Goal: Task Accomplishment & Management: Complete application form

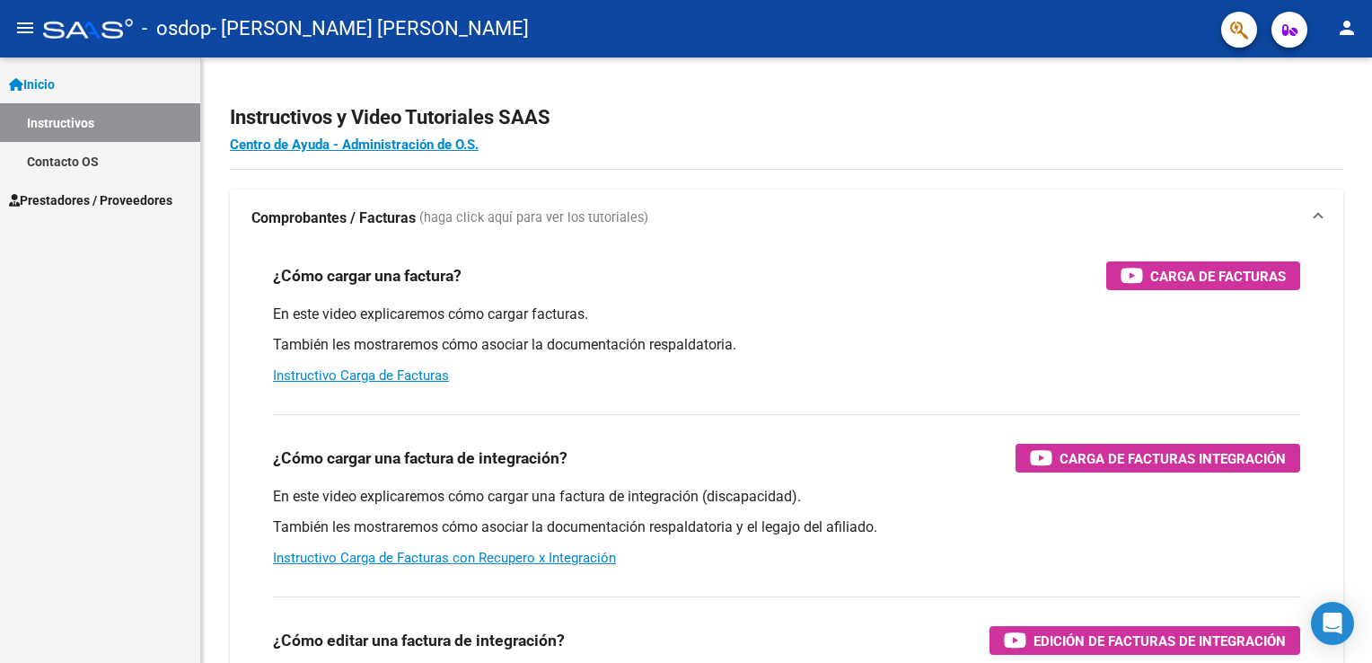
click at [136, 188] on link "Prestadores / Proveedores" at bounding box center [100, 199] width 200 height 39
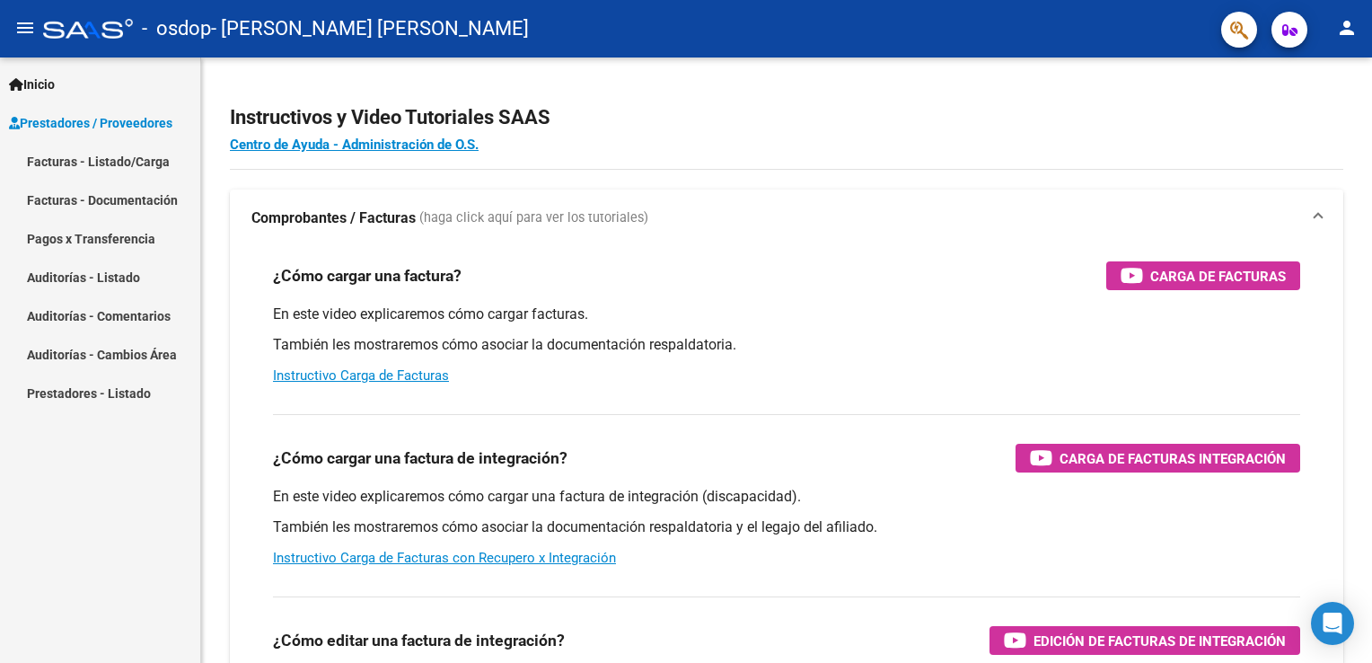
click at [113, 161] on link "Facturas - Listado/Carga" at bounding box center [100, 161] width 200 height 39
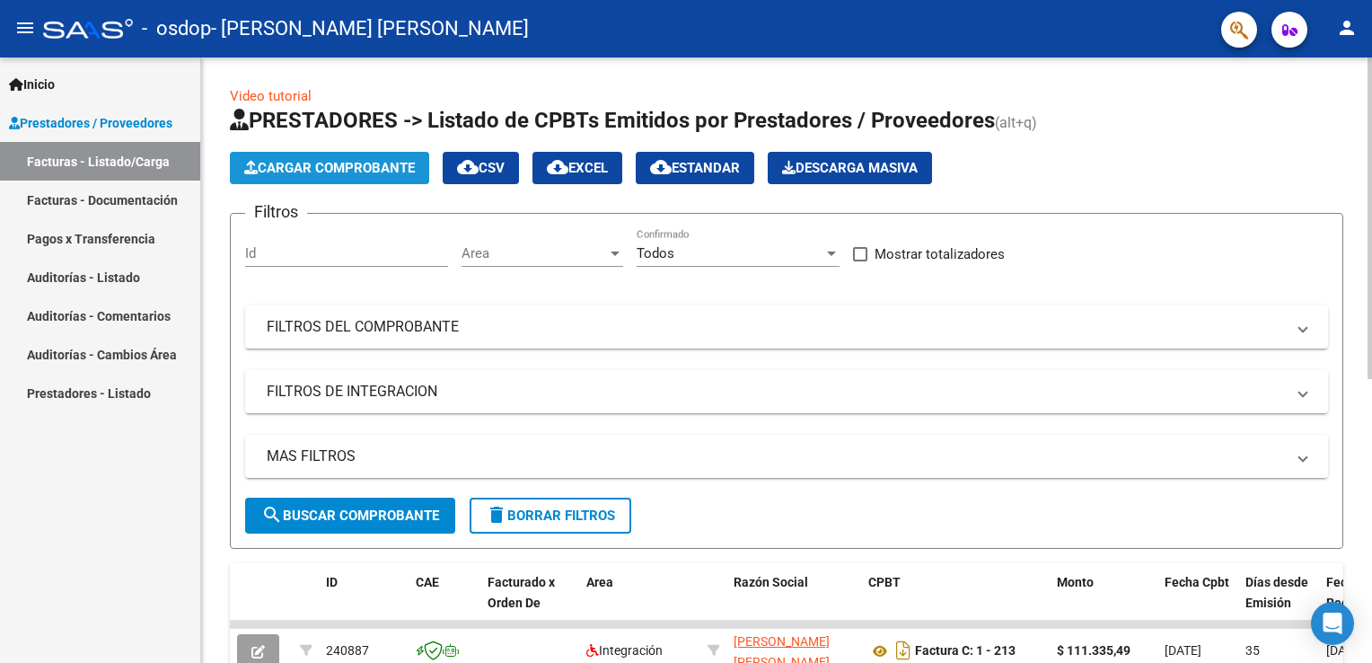
click at [373, 171] on span "Cargar Comprobante" at bounding box center [329, 168] width 171 height 16
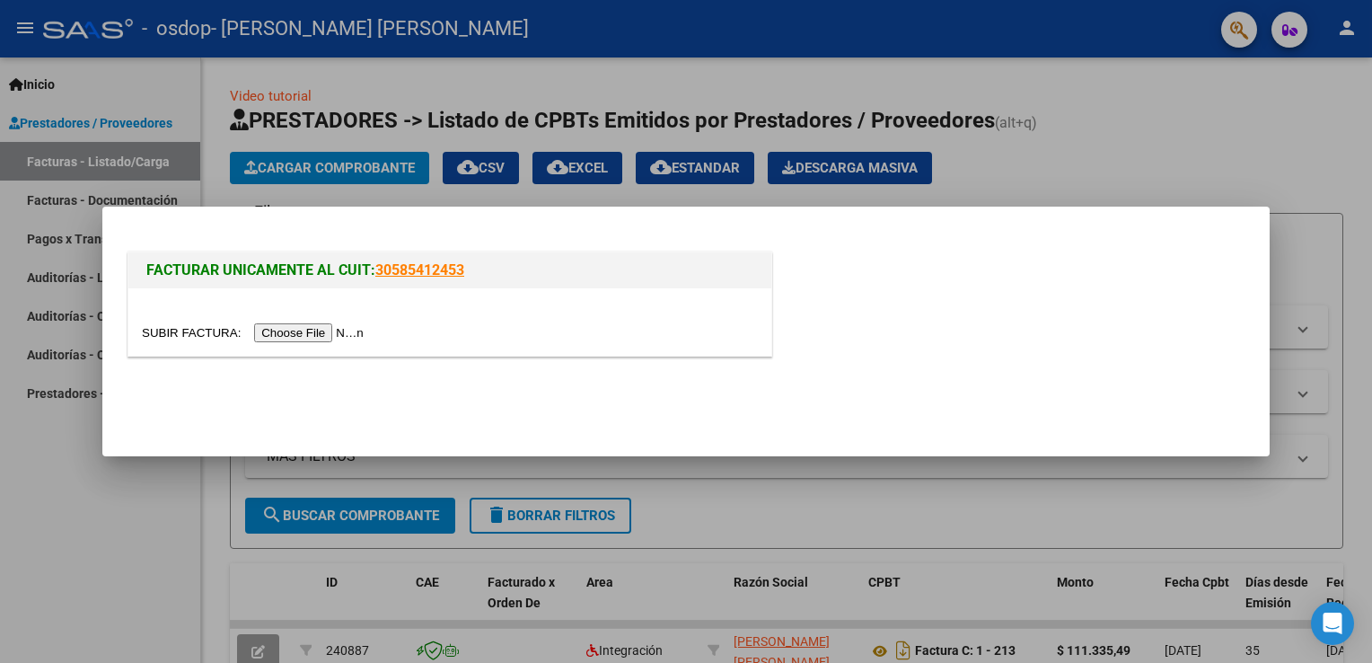
click at [288, 334] on input "file" at bounding box center [255, 332] width 227 height 19
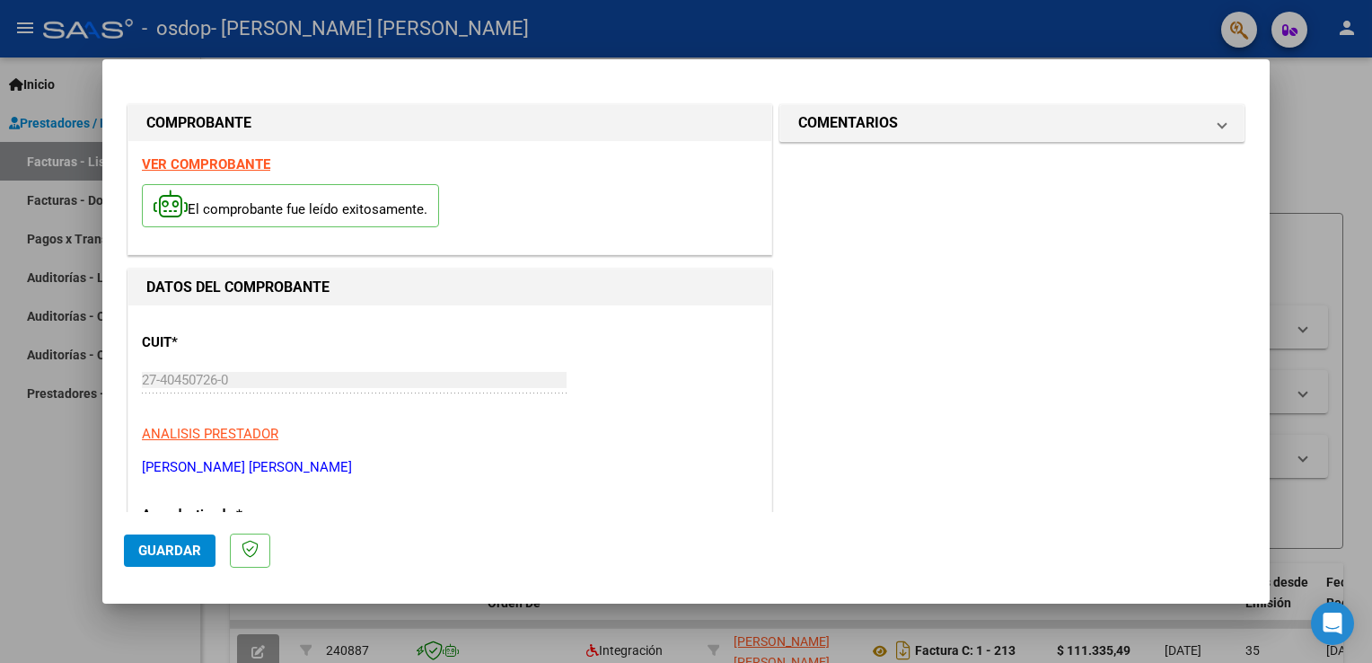
click at [466, 433] on p "ANALISIS PRESTADOR" at bounding box center [450, 434] width 616 height 21
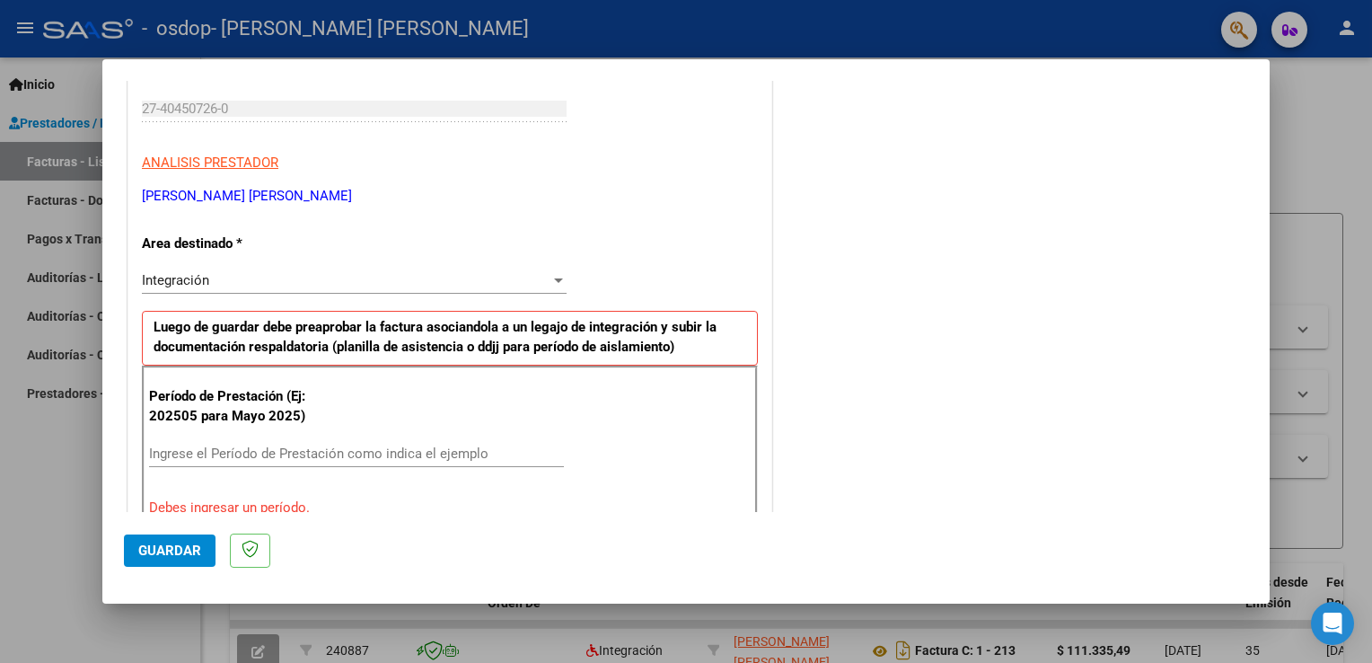
scroll to position [276, 0]
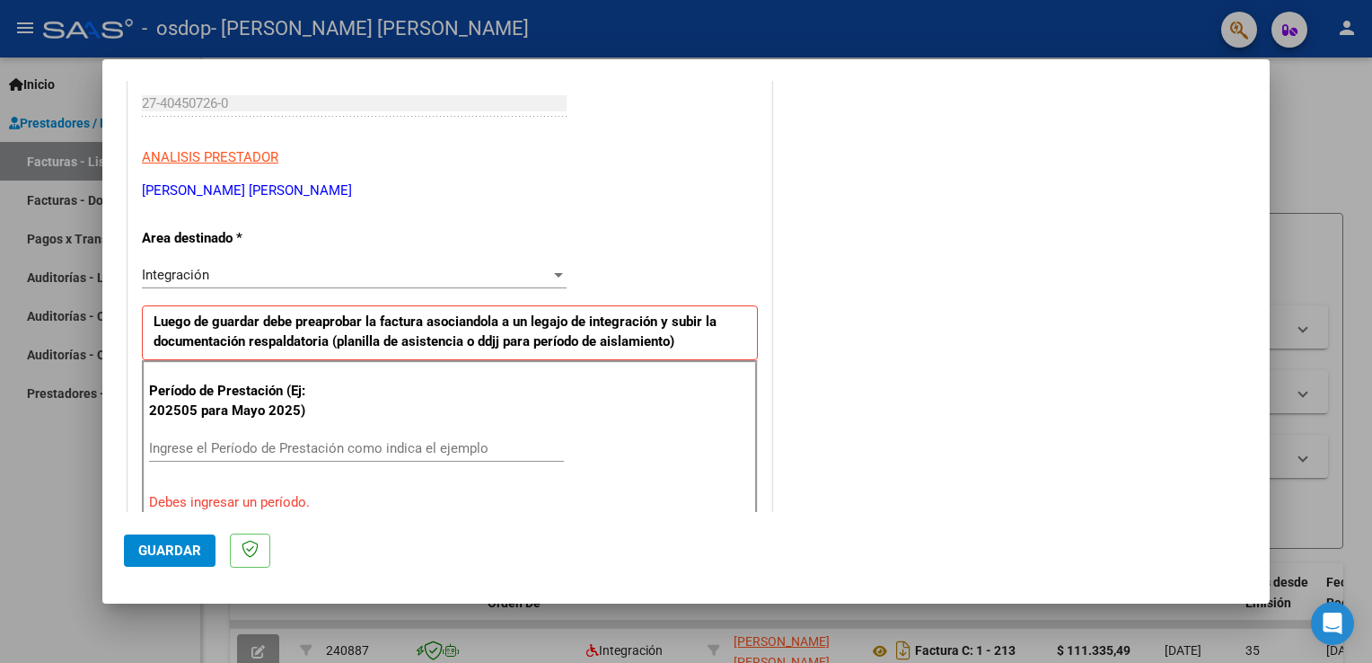
click at [474, 280] on div "Integración" at bounding box center [346, 275] width 408 height 16
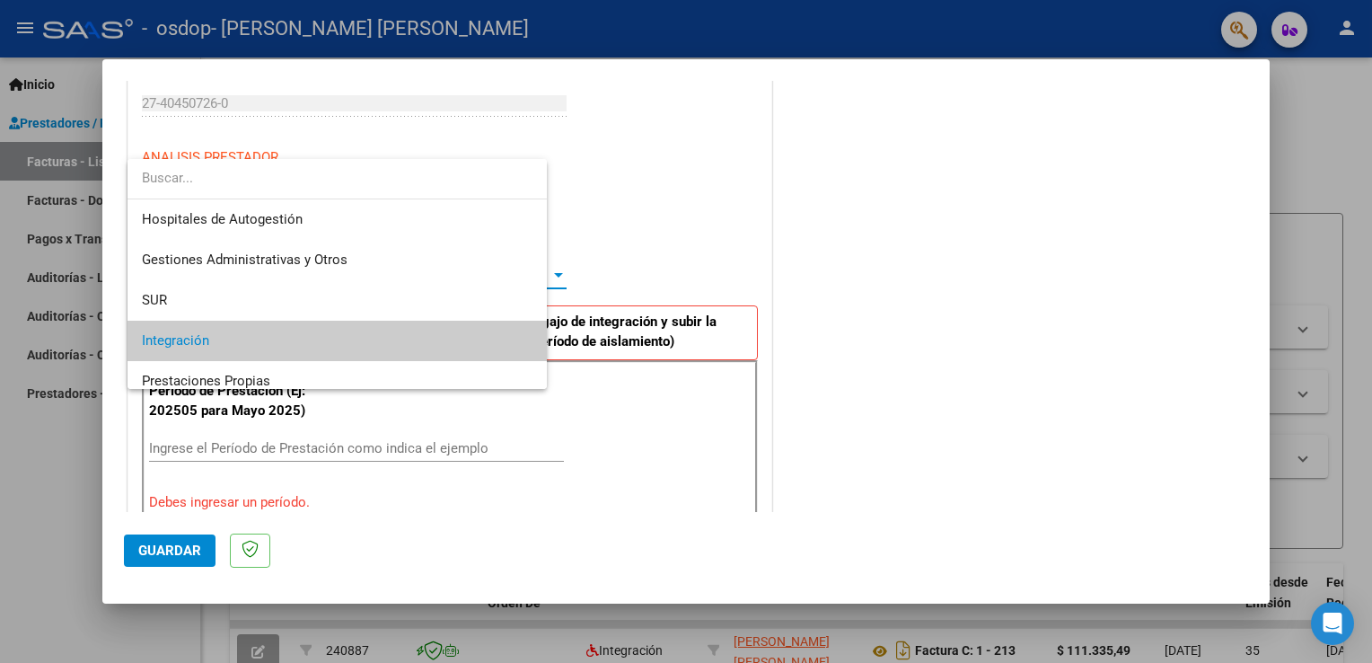
scroll to position [66, 0]
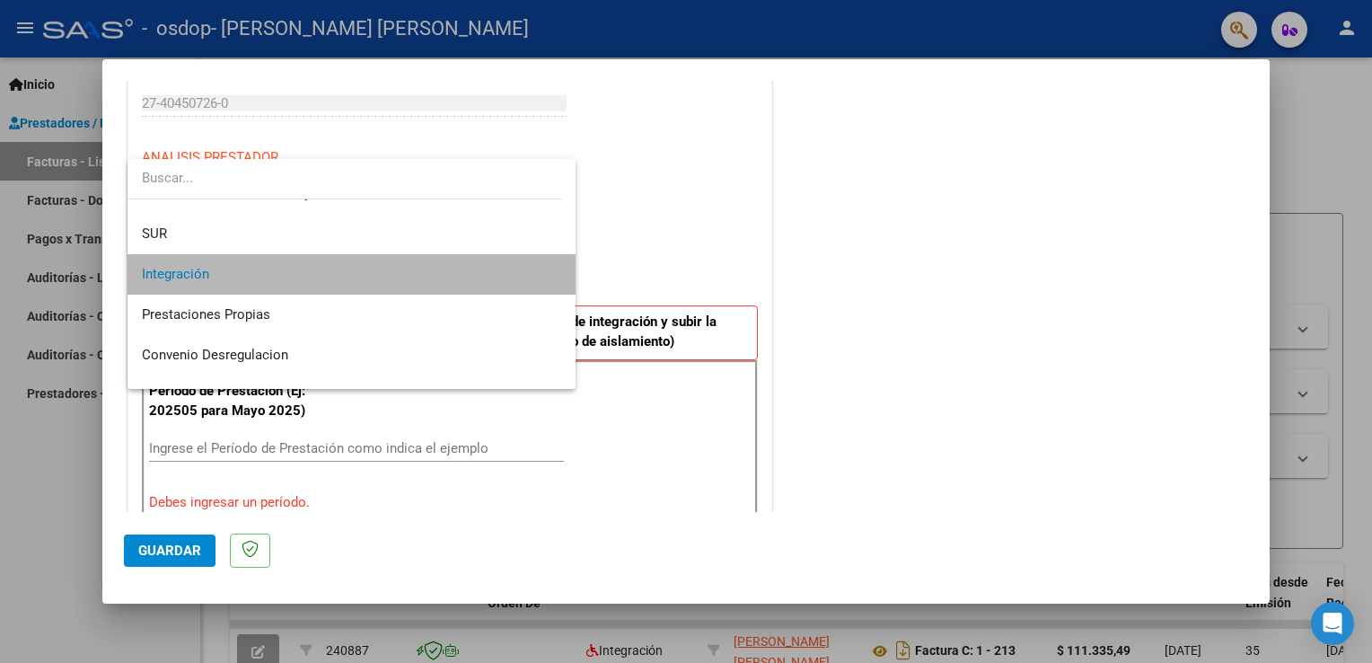
click at [474, 280] on span "Integración" at bounding box center [352, 274] width 420 height 40
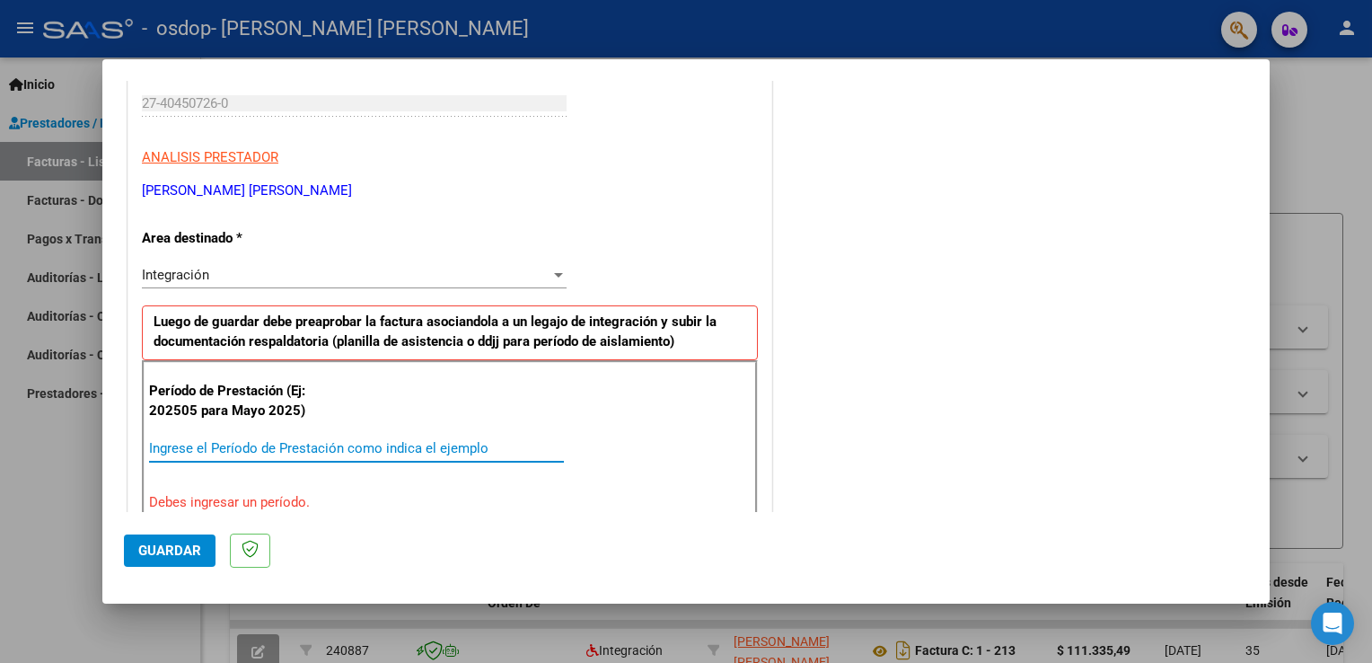
click at [338, 441] on input "Ingrese el Período de Prestación como indica el ejemplo" at bounding box center [356, 448] width 415 height 16
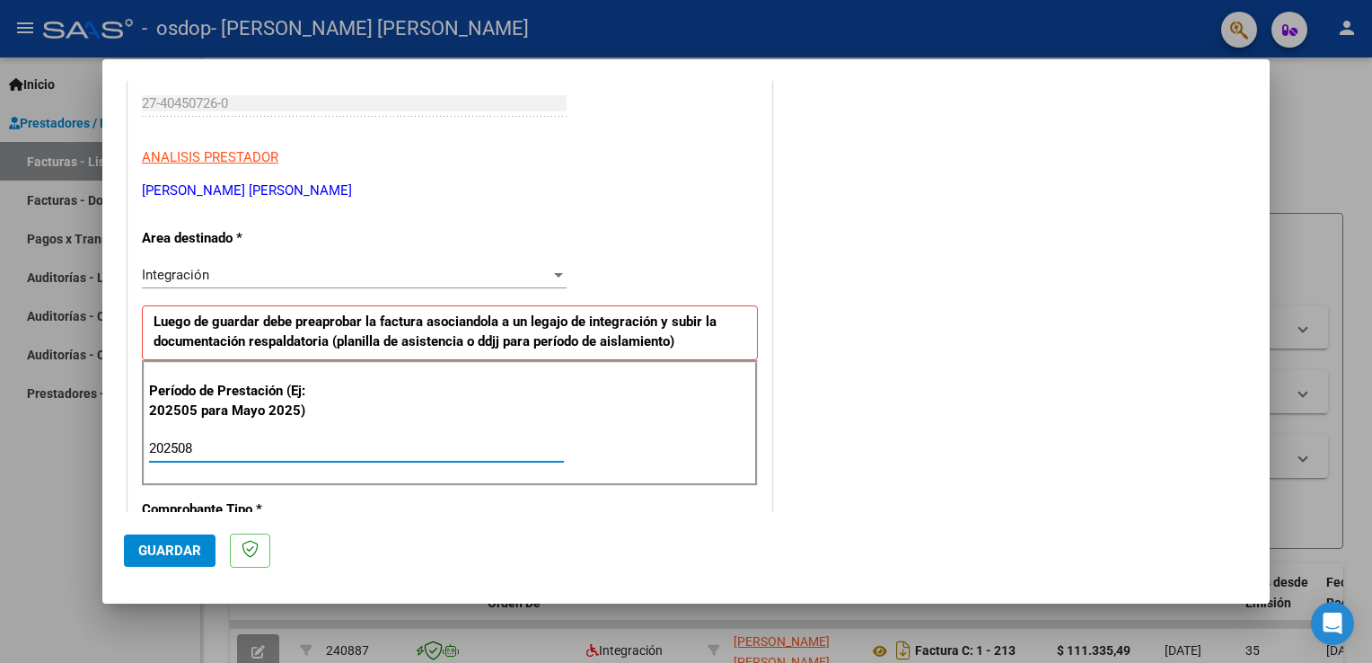
type input "202508"
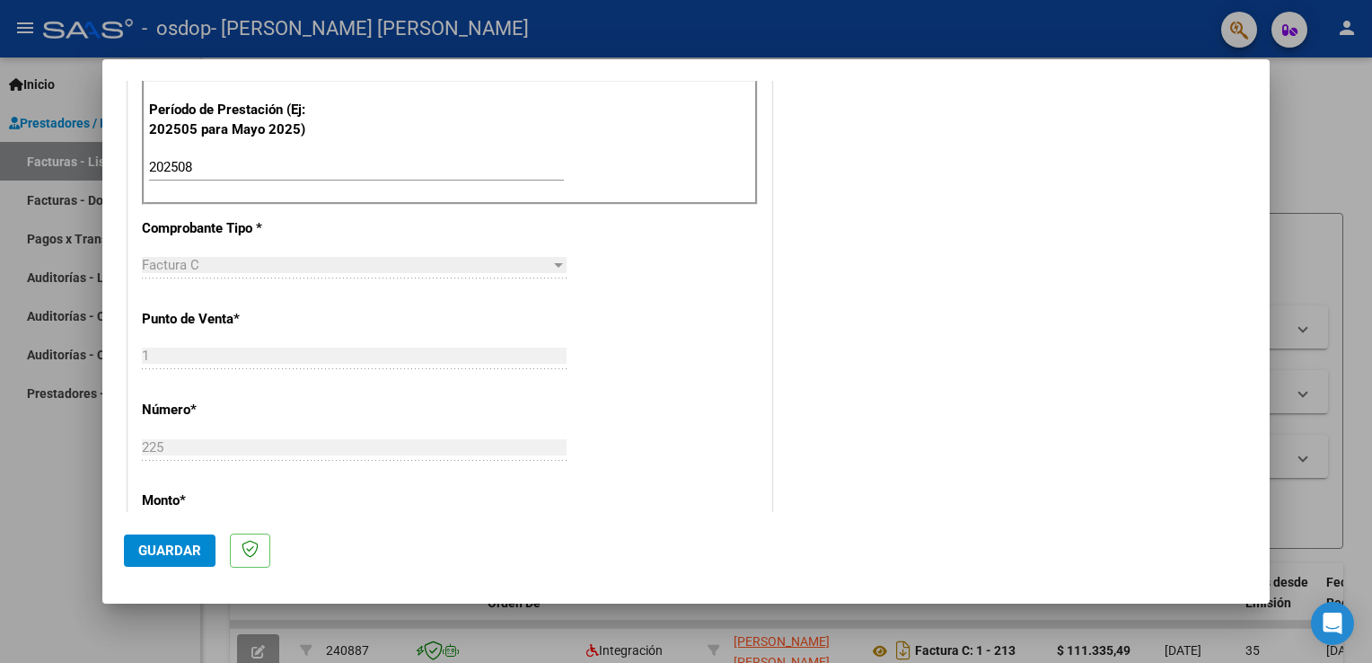
scroll to position [564, 0]
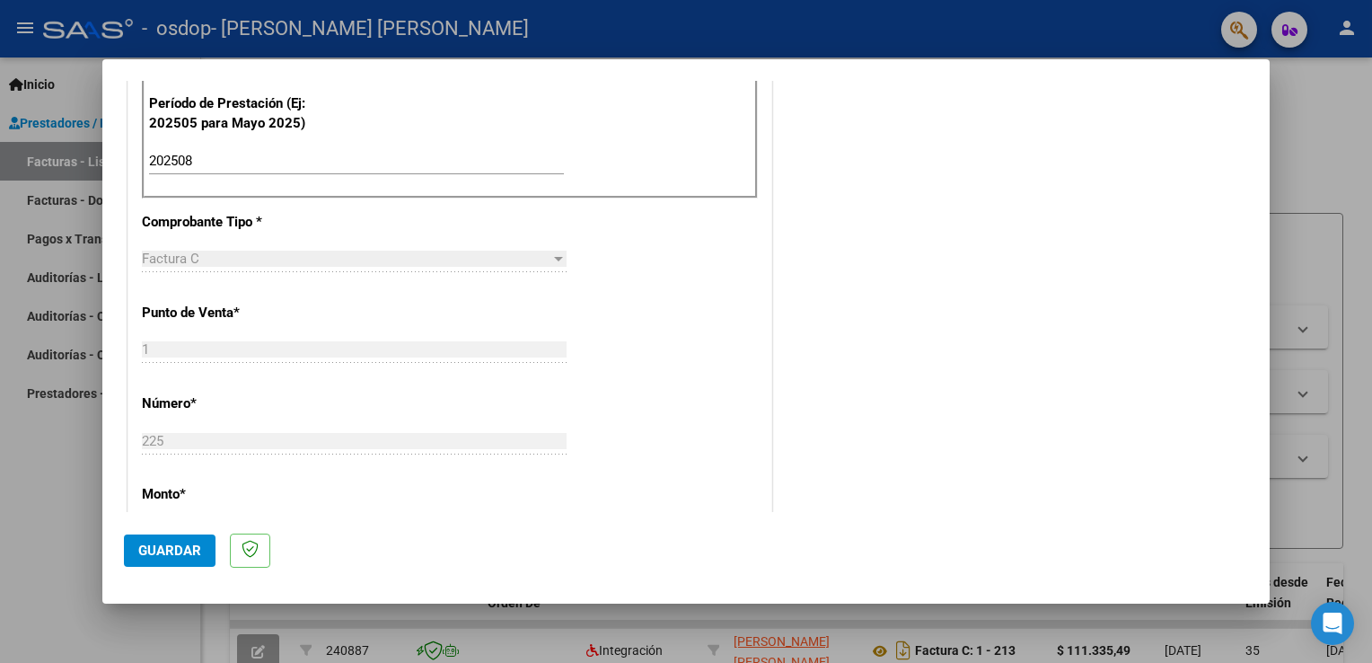
click at [339, 265] on div "Factura C Seleccionar Tipo" at bounding box center [354, 258] width 425 height 27
click at [373, 250] on div "Factura C" at bounding box center [346, 258] width 408 height 16
click at [552, 260] on div at bounding box center [558, 258] width 16 height 14
click at [470, 403] on div "CUIT * 27-40450726-0 Ingresar CUIT ANALISIS PRESTADOR [PERSON_NAME] [PERSON_NAM…" at bounding box center [449, 416] width 643 height 1351
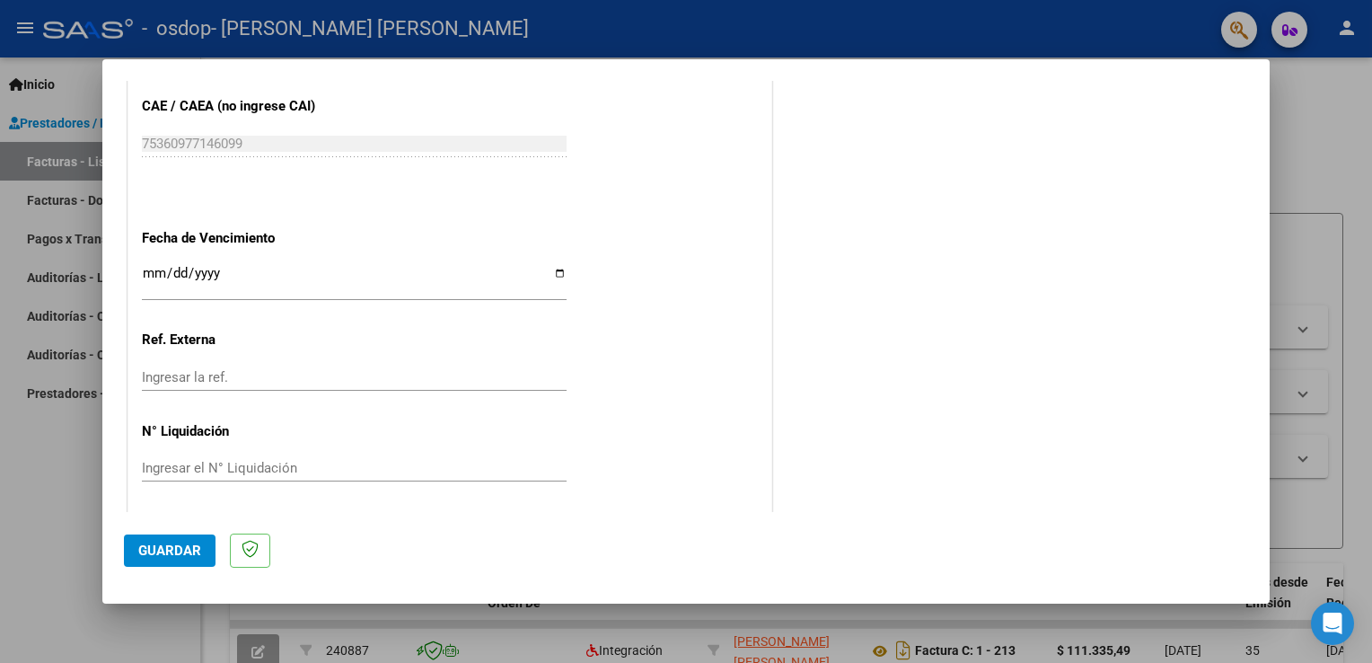
scroll to position [1146, 0]
click at [167, 554] on span "Guardar" at bounding box center [169, 550] width 63 height 16
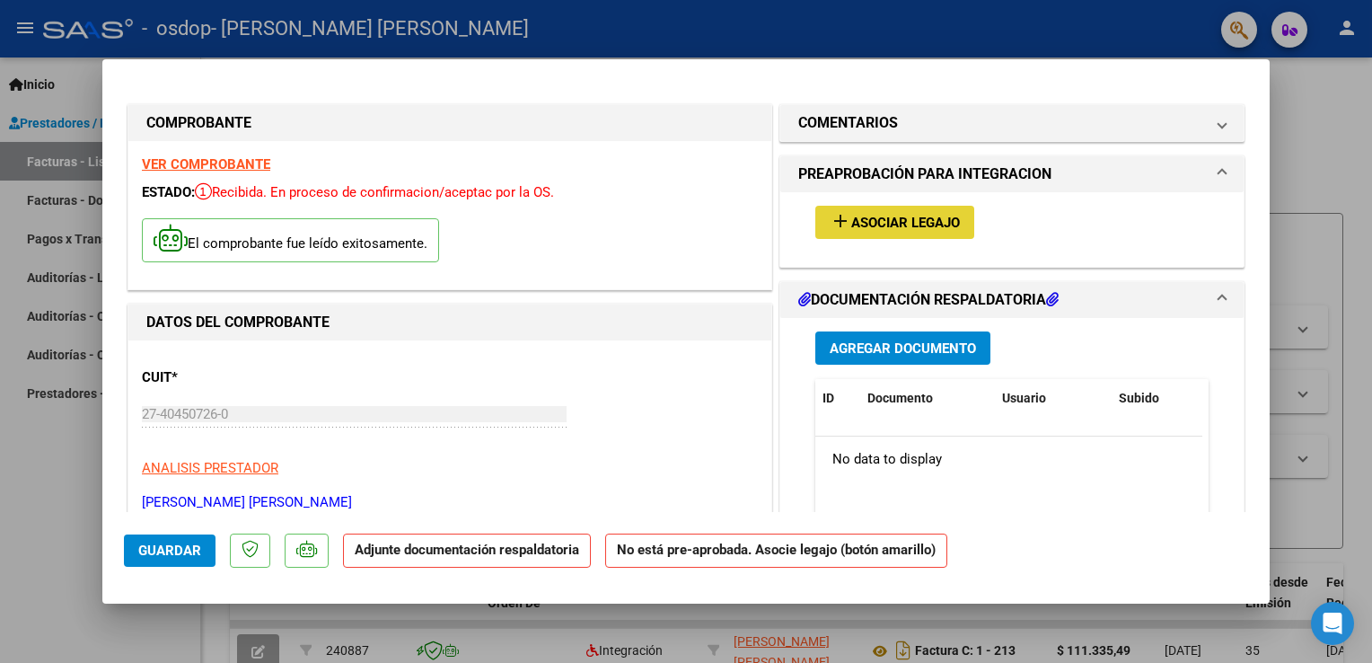
click at [898, 224] on span "Asociar Legajo" at bounding box center [905, 223] width 109 height 16
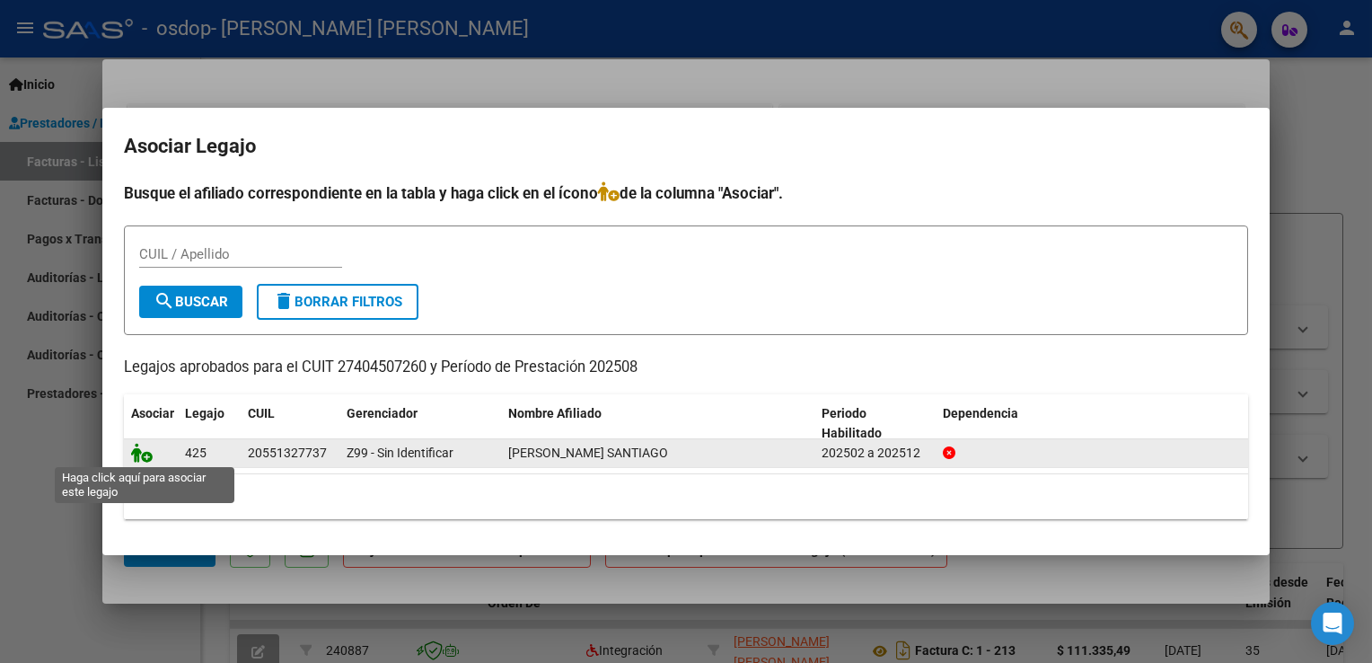
click at [136, 451] on icon at bounding box center [142, 453] width 22 height 20
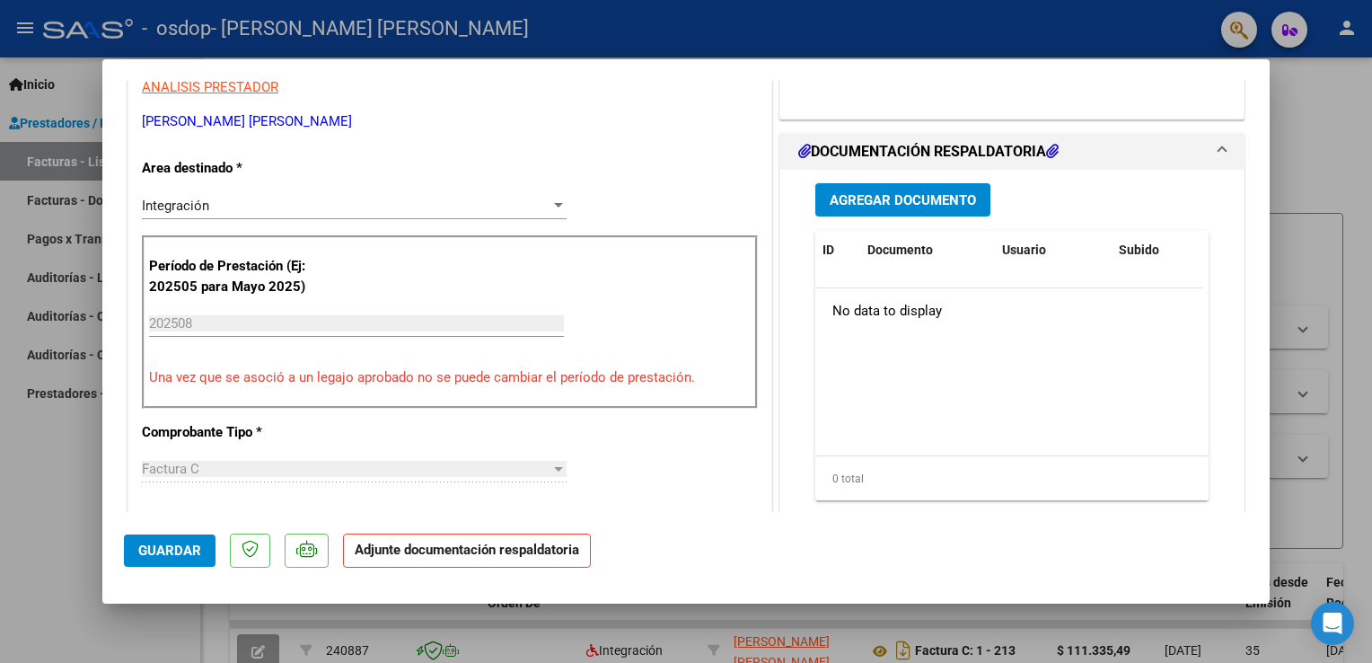
scroll to position [387, 0]
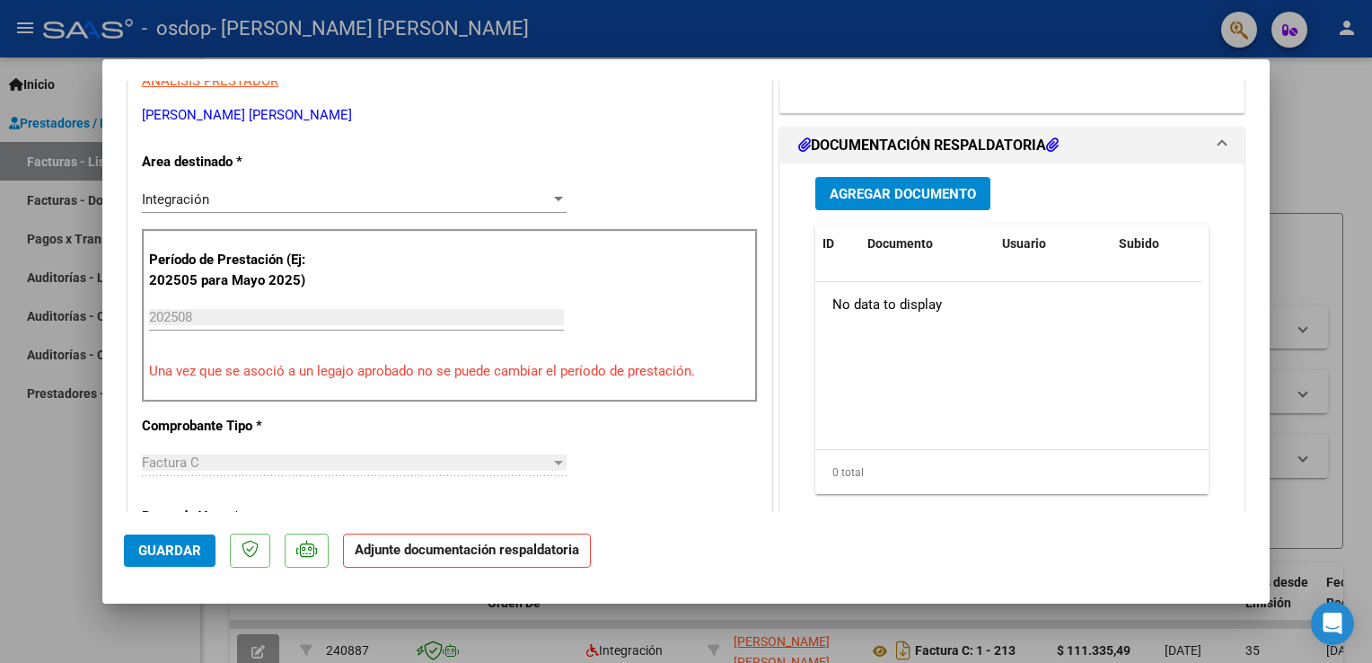
click at [873, 191] on span "Agregar Documento" at bounding box center [902, 194] width 146 height 16
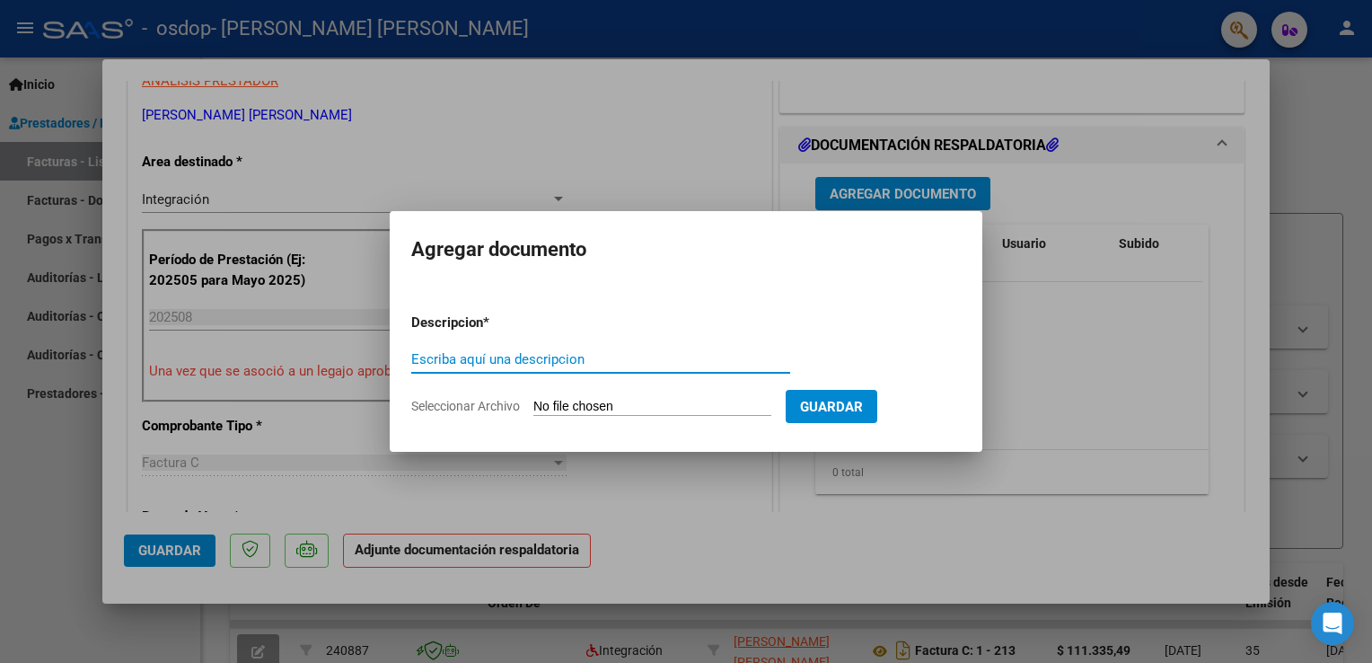
click at [536, 354] on input "Escriba aquí una descripcion" at bounding box center [600, 359] width 379 height 16
type input "p"
type input "Planilla de asistencia. [PERSON_NAME]"
click at [657, 394] on form "Descripcion * Planilla de asistencia. [PERSON_NAME] Escriba aquí una descripcio…" at bounding box center [685, 364] width 549 height 131
click at [657, 407] on input "Seleccionar Archivo" at bounding box center [652, 407] width 238 height 17
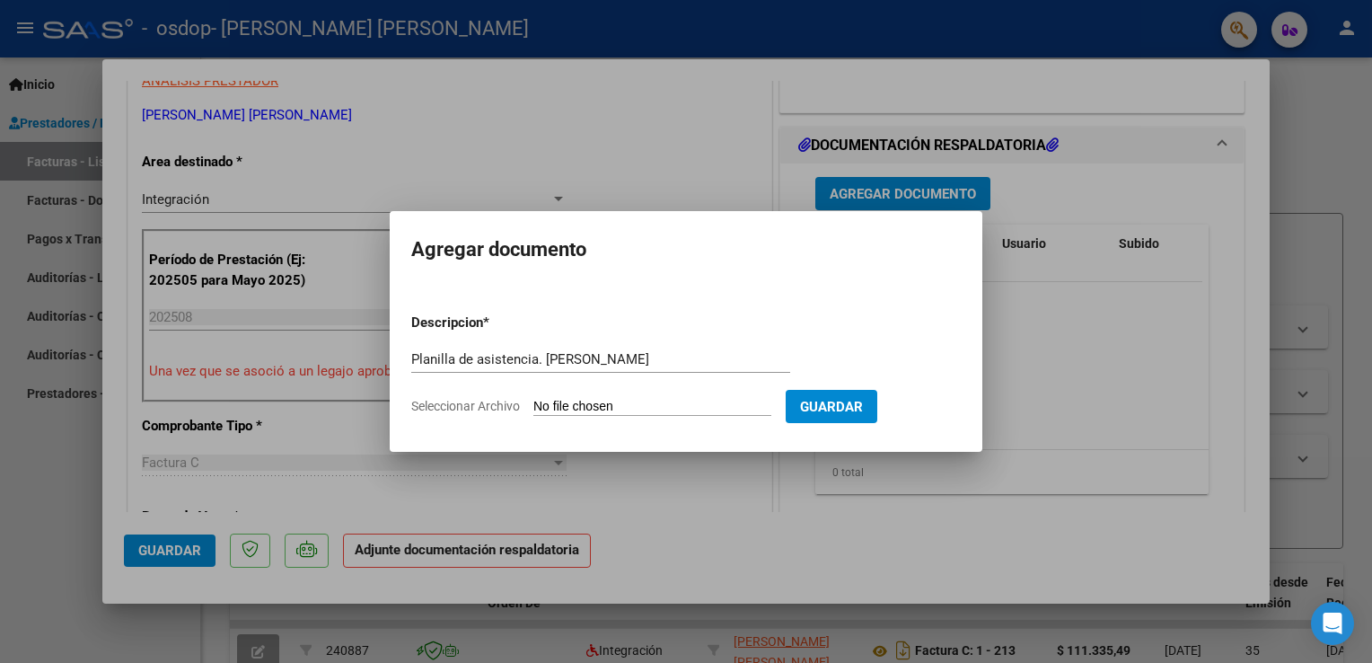
type input "C:\fakepath\Planilla asistencia. [DATE]. [PERSON_NAME].pdf"
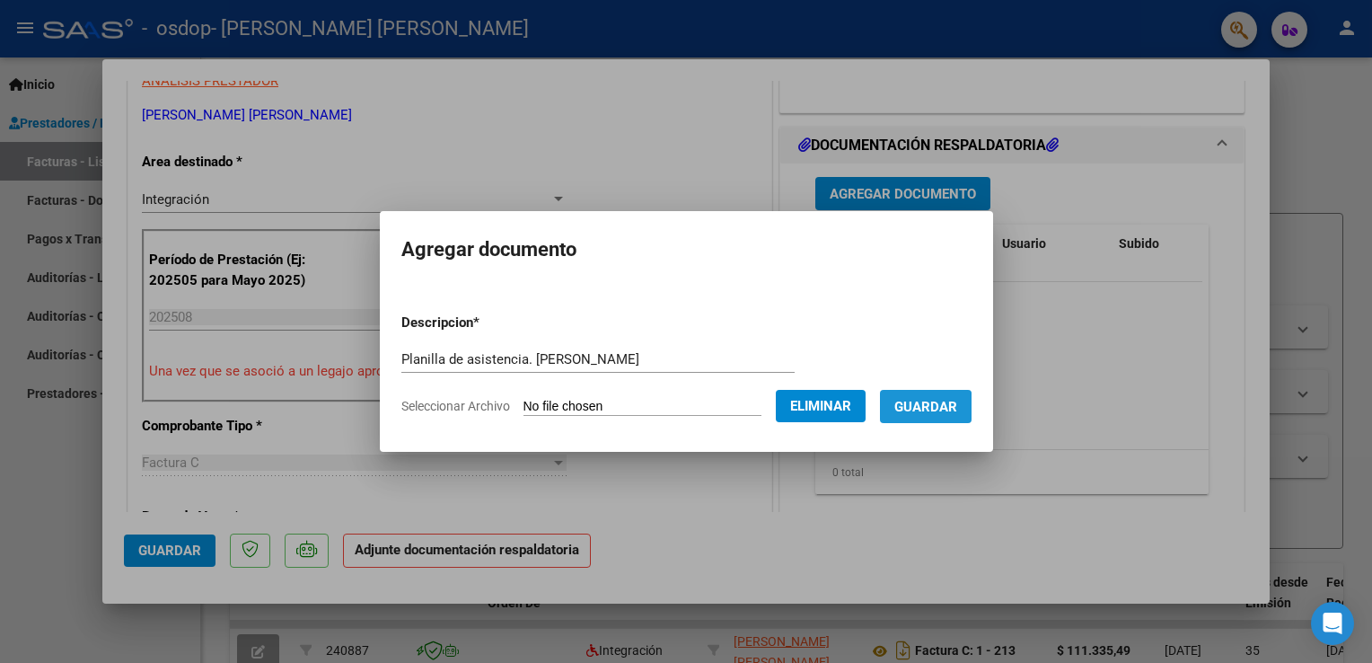
click at [922, 410] on span "Guardar" at bounding box center [925, 407] width 63 height 16
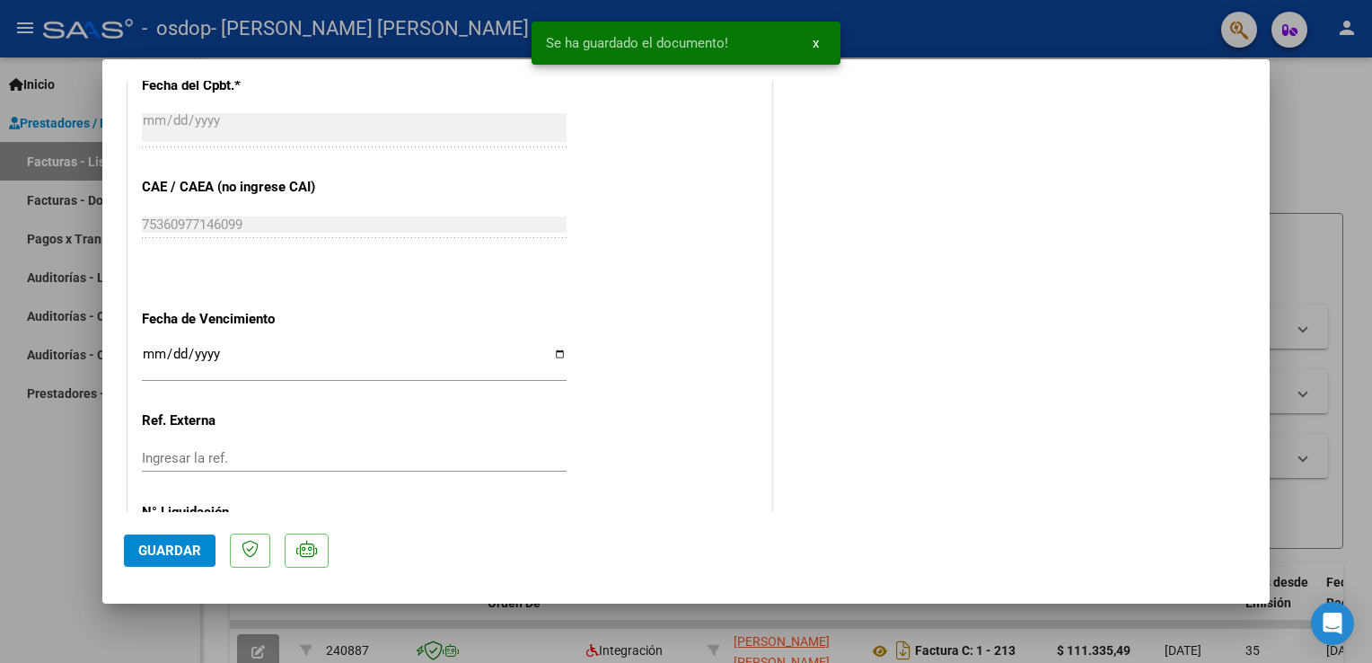
scroll to position [1174, 0]
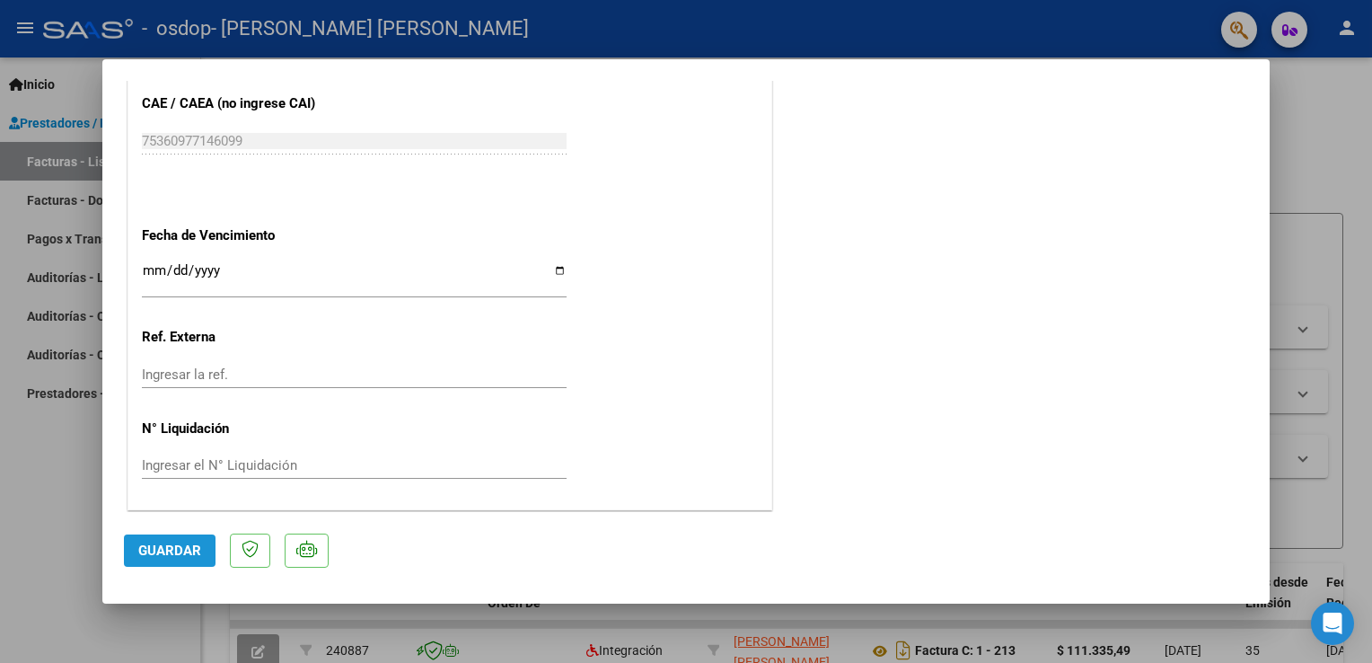
click at [160, 558] on button "Guardar" at bounding box center [170, 550] width 92 height 32
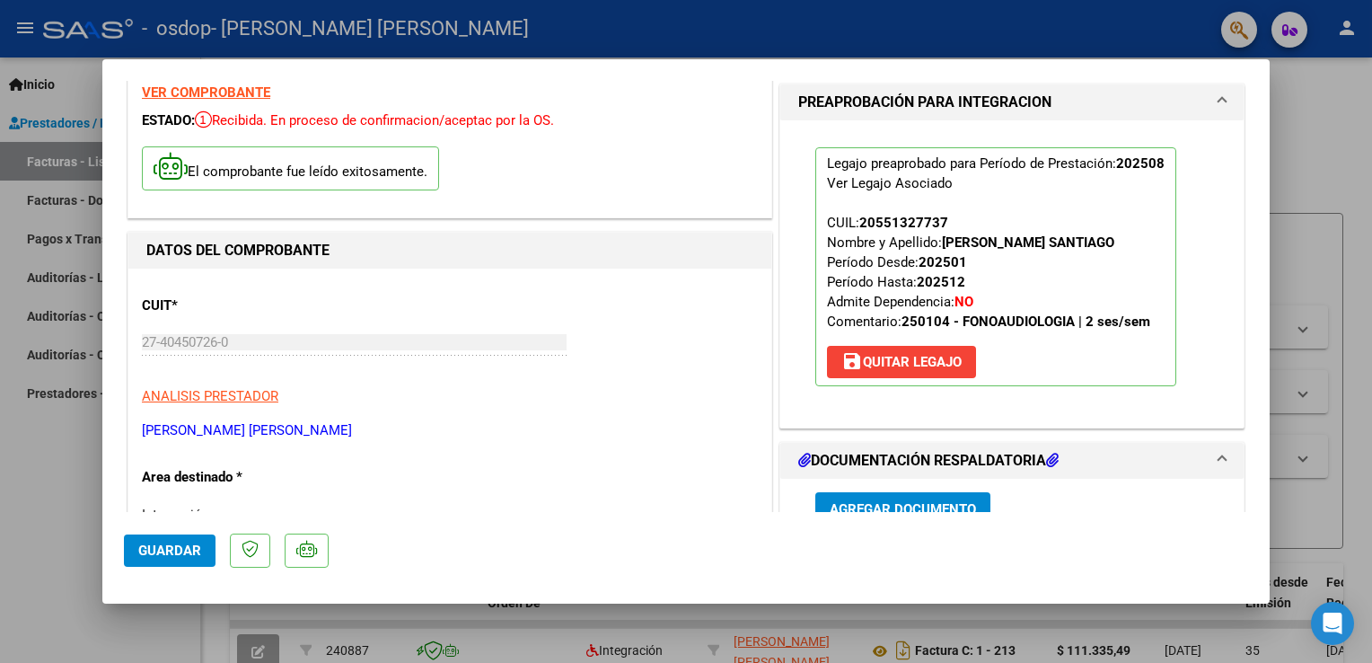
scroll to position [0, 0]
